Goal: Task Accomplishment & Management: Manage account settings

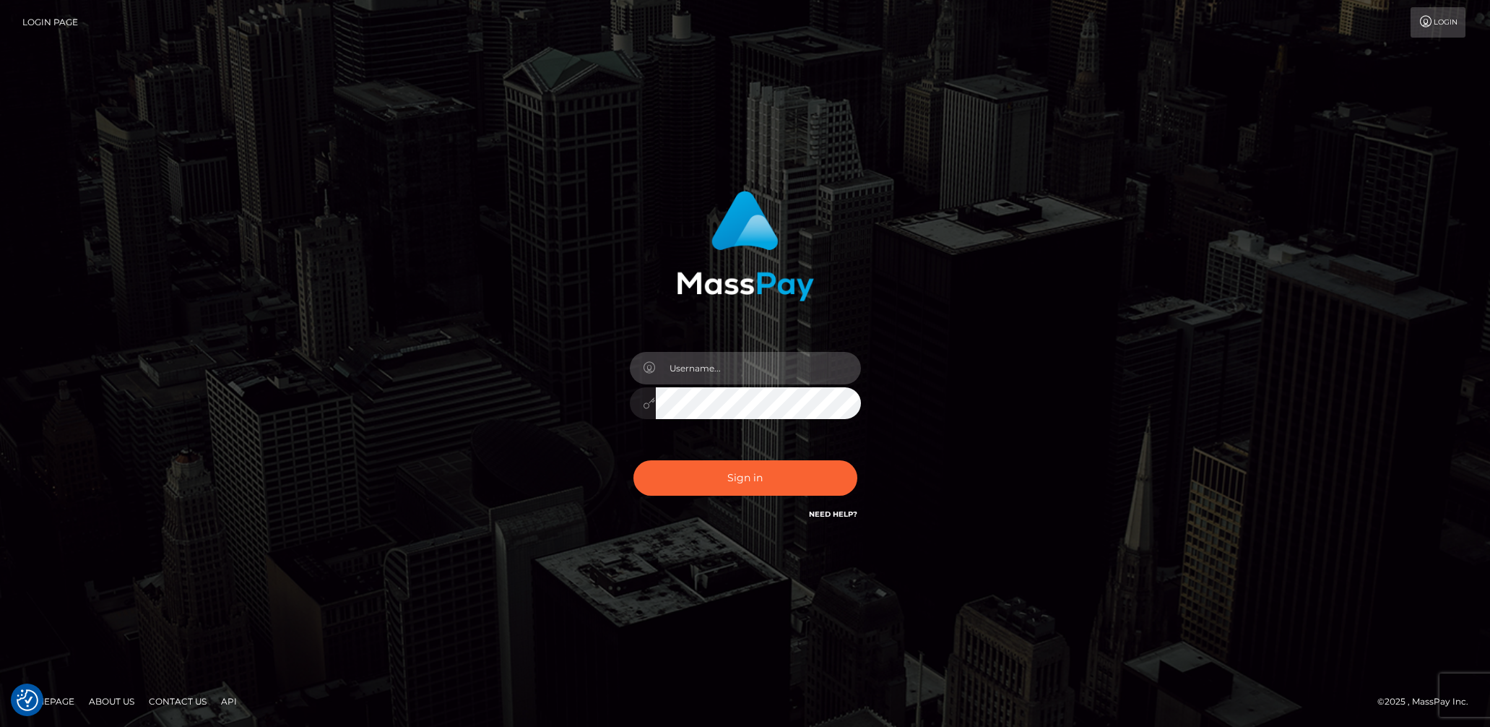
click at [801, 364] on input "text" at bounding box center [758, 368] width 205 height 33
type input "lady.v"
click at [774, 488] on button "Sign in" at bounding box center [745, 477] width 224 height 35
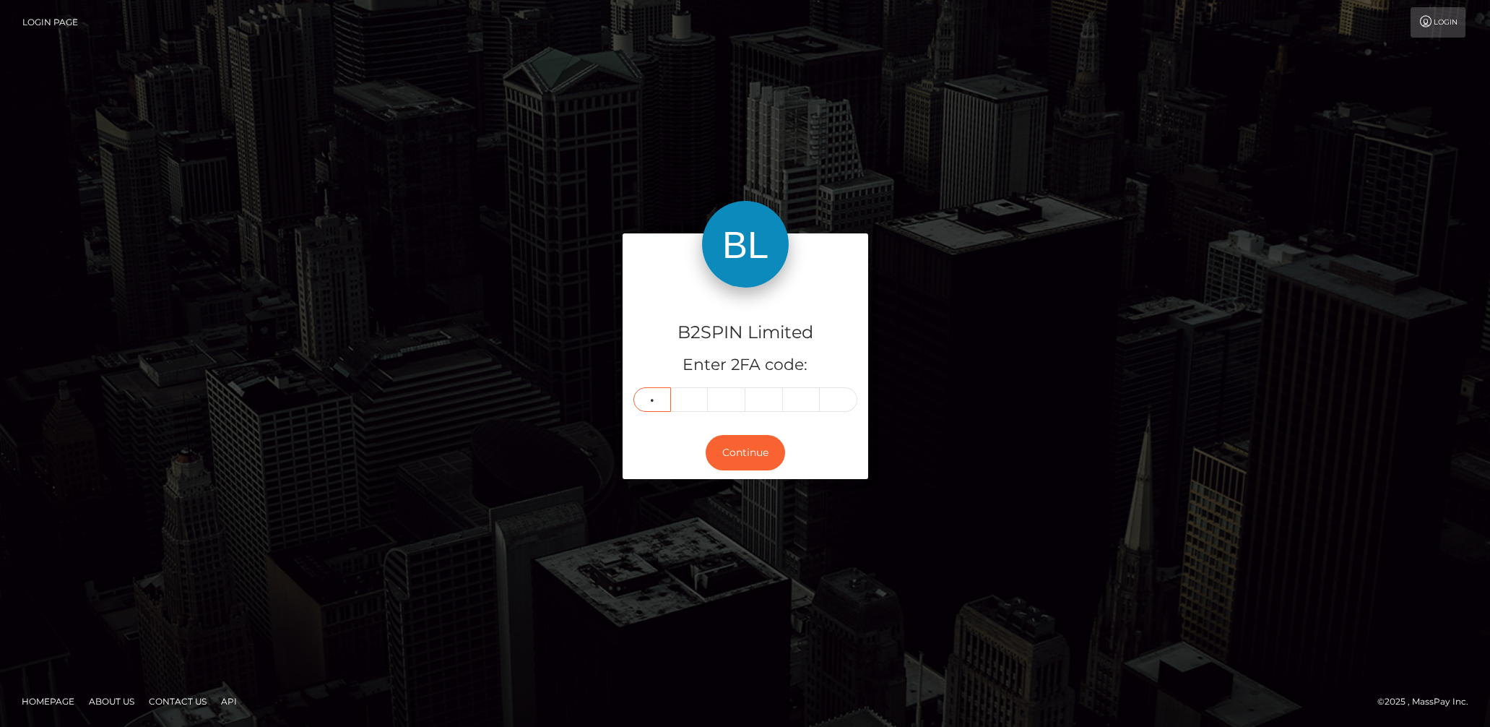
type input "2"
type input "0"
type input "6"
type input "8"
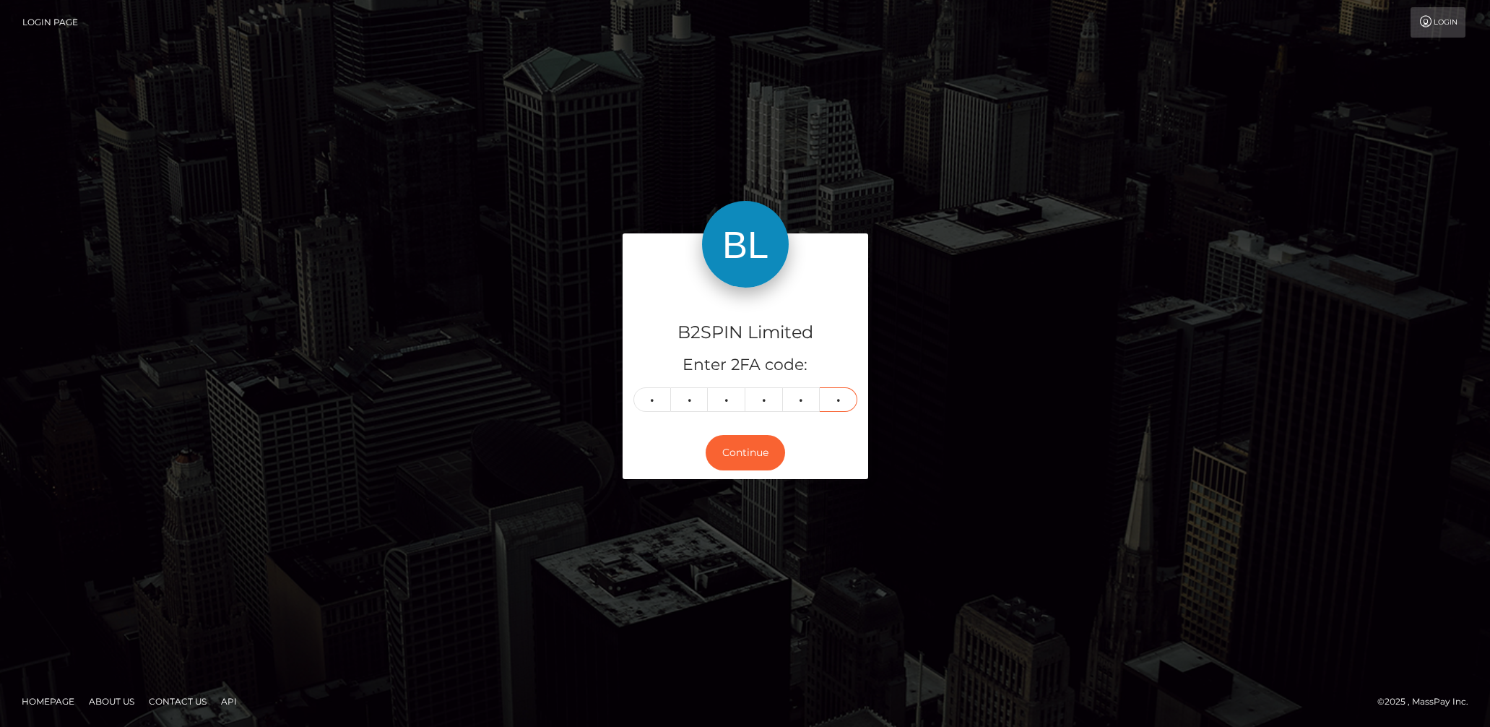
type input "0"
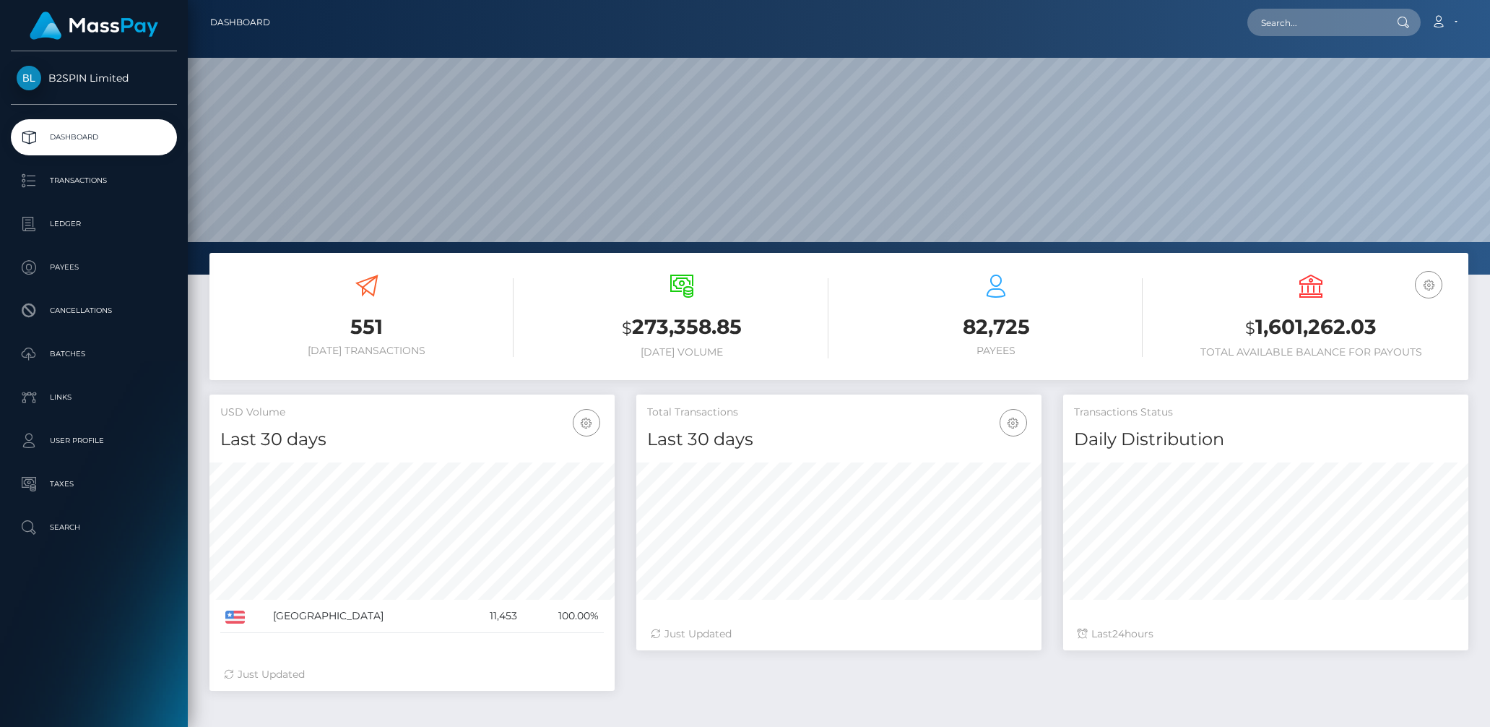
scroll to position [256, 405]
click at [1333, 316] on h3 "$ 1,601,262.03" at bounding box center [1310, 328] width 293 height 30
click at [1336, 326] on h3 "$ 1,601,262.03" at bounding box center [1310, 328] width 293 height 30
copy h3 "1,601,262.03"
